Goal: Check status: Check status

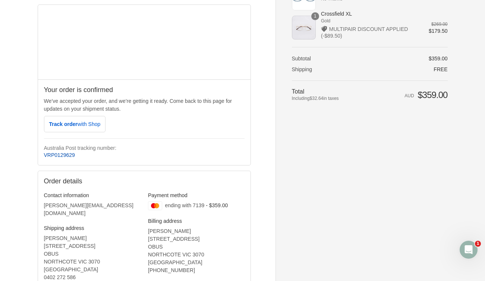
click at [62, 155] on link "VRP0129629" at bounding box center [59, 155] width 31 height 6
click at [53, 153] on link "VRP0129629" at bounding box center [59, 155] width 31 height 6
drag, startPoint x: 80, startPoint y: 154, endPoint x: 40, endPoint y: 153, distance: 39.9
click at [40, 153] on div "Your order is confirmed We’ve accepted your order, and we’re getting it ready. …" at bounding box center [144, 122] width 213 height 86
copy link "VRP0129629"
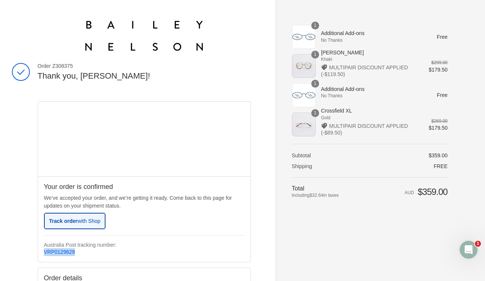
click at [99, 223] on span "with Shop" at bounding box center [89, 221] width 23 height 6
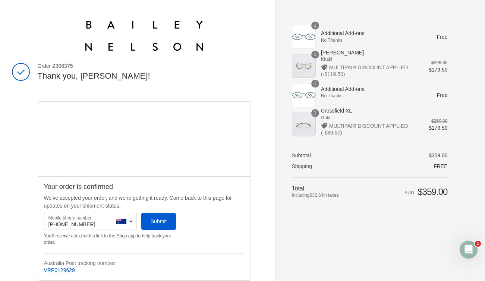
drag, startPoint x: 85, startPoint y: 65, endPoint x: 53, endPoint y: 65, distance: 31.7
click at [53, 65] on span "Order Z308375" at bounding box center [144, 66] width 213 height 7
copy span "Z308375"
click at [470, 249] on icon "Open Intercom Messenger" at bounding box center [469, 250] width 12 height 12
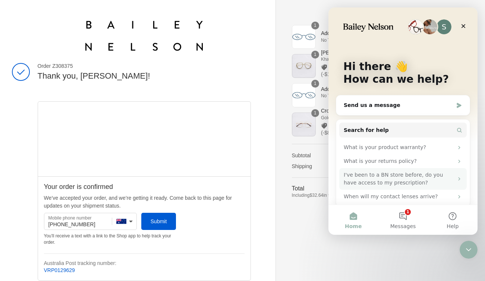
scroll to position [6, 0]
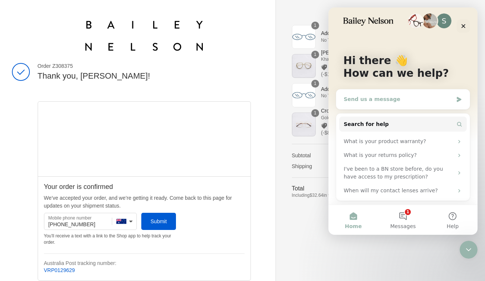
click at [390, 98] on div "Send us a message" at bounding box center [398, 100] width 109 height 8
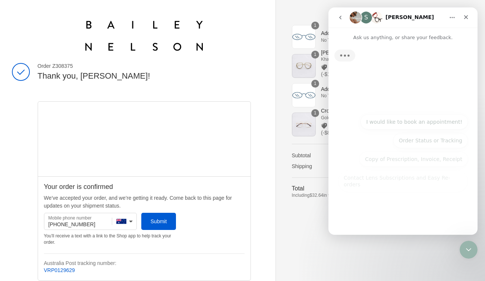
scroll to position [0, 0]
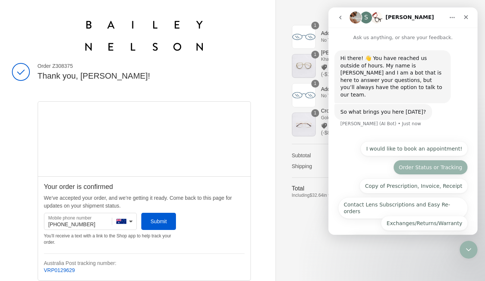
click at [433, 160] on button "Order Status or Tracking" at bounding box center [431, 167] width 75 height 15
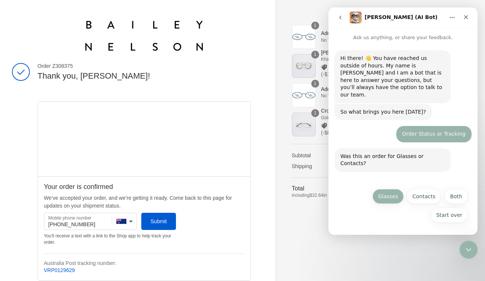
click at [385, 197] on button "Glasses" at bounding box center [388, 196] width 31 height 15
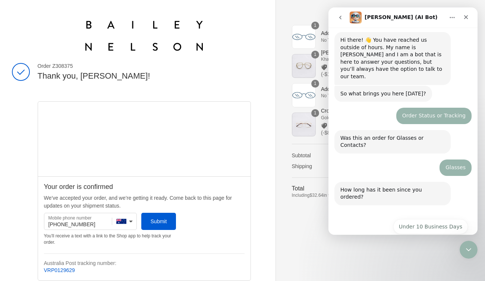
scroll to position [19, 0]
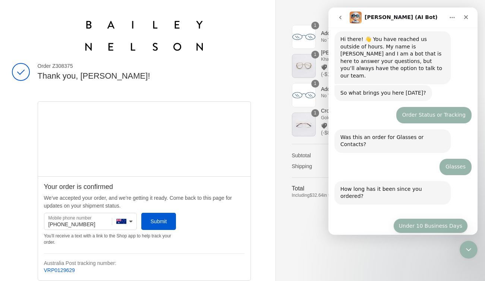
click at [419, 219] on button "Under 10 Business Days" at bounding box center [431, 226] width 75 height 15
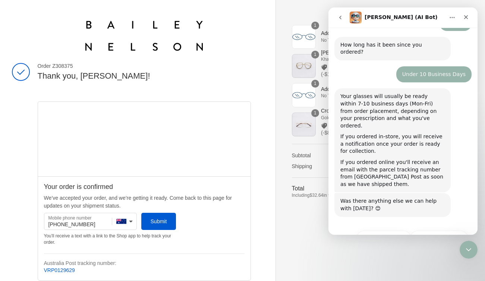
scroll to position [168, 0]
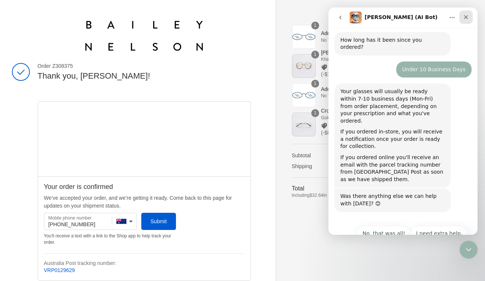
click at [465, 16] on icon "Close" at bounding box center [466, 17] width 6 height 6
